Goal: Find specific page/section: Find specific page/section

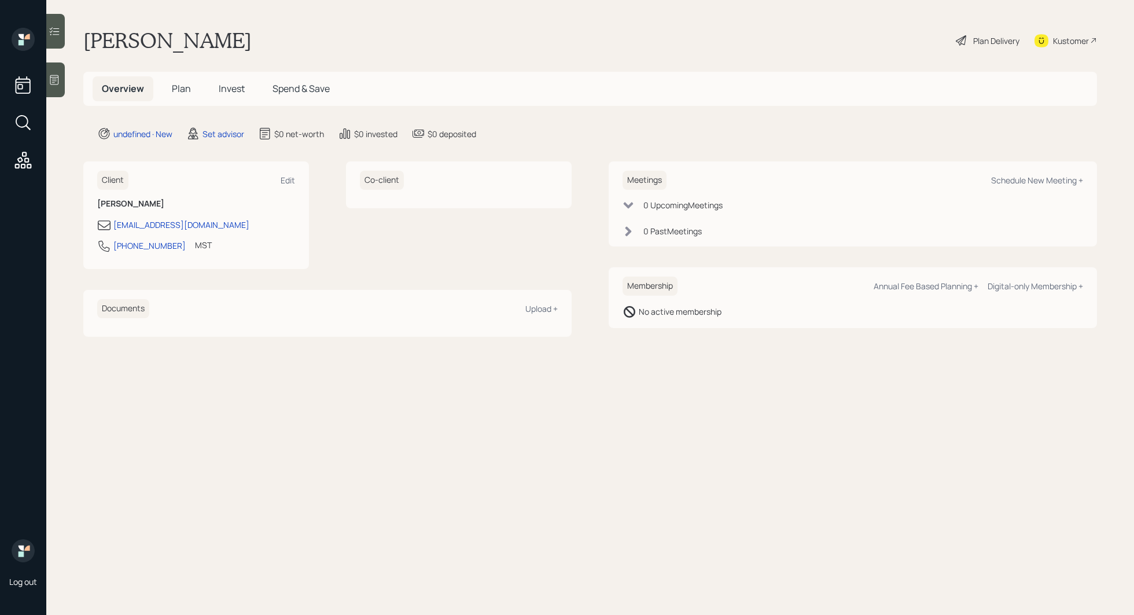
click at [63, 73] on div at bounding box center [55, 79] width 19 height 35
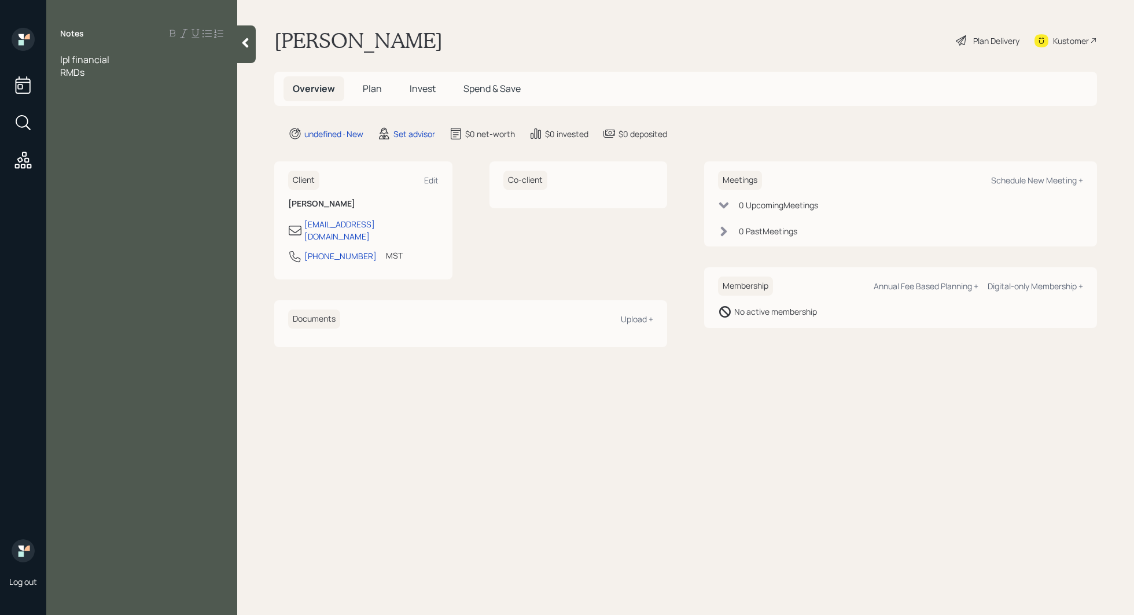
click at [131, 64] on div "lpl financial" at bounding box center [141, 59] width 163 height 13
